Goal: Information Seeking & Learning: Learn about a topic

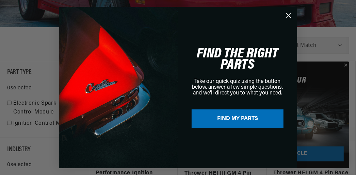
click at [345, 65] on div "Close dialog FIND THE RIGHT PARTS Take our quick quiz using the button below, a…" at bounding box center [178, 87] width 356 height 175
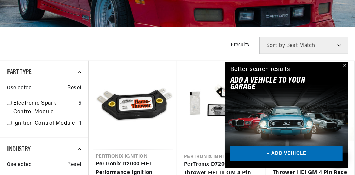
click at [345, 66] on button "Close" at bounding box center [344, 66] width 8 height 8
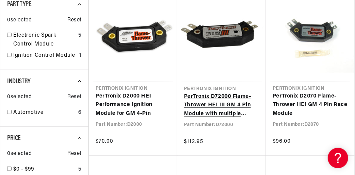
scroll to position [272, 0]
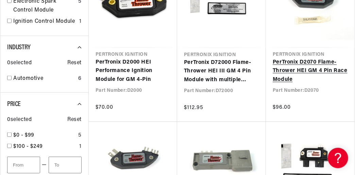
click at [309, 63] on link "PerTronix D2070 Flame-Thrower HEI GM 4 Pin Race Module" at bounding box center [310, 71] width 75 height 26
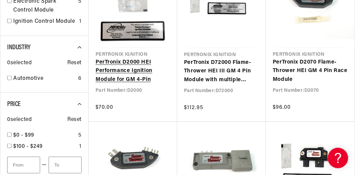
scroll to position [0, 151]
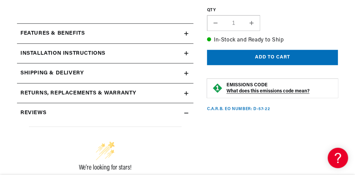
scroll to position [238, 0]
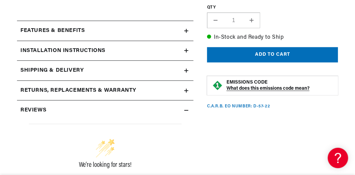
click at [189, 32] on summary "Features & Benefits" at bounding box center [105, 31] width 176 height 20
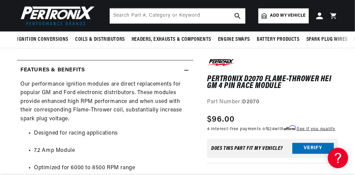
scroll to position [170, 0]
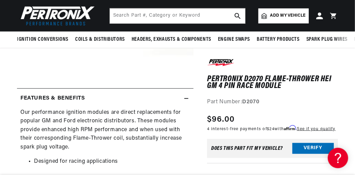
click at [188, 98] on icon at bounding box center [186, 99] width 4 height 4
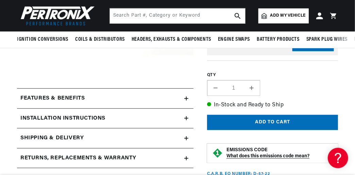
click at [187, 118] on icon at bounding box center [186, 118] width 4 height 0
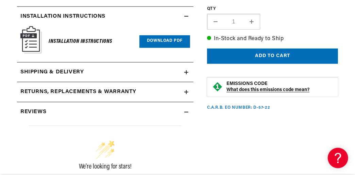
scroll to position [0, 206]
click at [166, 42] on link "Download PDF" at bounding box center [164, 41] width 51 height 13
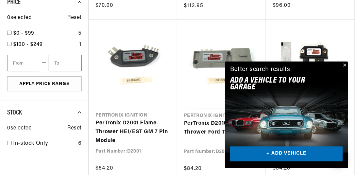
click at [345, 63] on button "Close" at bounding box center [344, 66] width 8 height 8
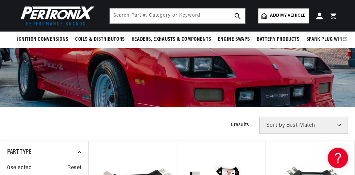
scroll to position [68, 0]
